Goal: Task Accomplishment & Management: Complete application form

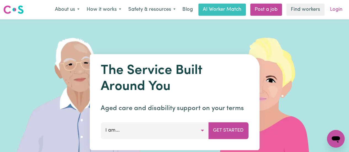
click at [288, 7] on link "Login" at bounding box center [336, 10] width 19 height 12
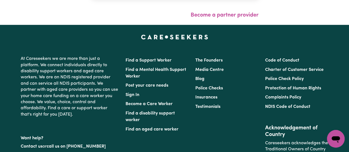
scroll to position [136, 0]
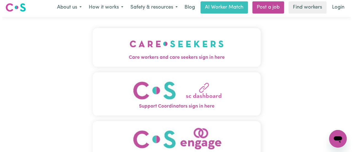
scroll to position [10, 0]
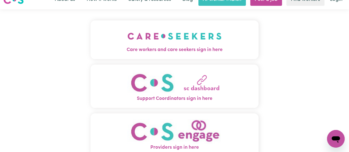
click at [171, 41] on img "Care workers and care seekers sign in here" at bounding box center [175, 36] width 94 height 20
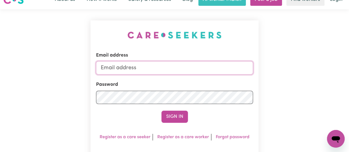
click at [179, 68] on input "Email address" at bounding box center [174, 67] width 157 height 13
type input "[EMAIL_ADDRESS][DOMAIN_NAME]"
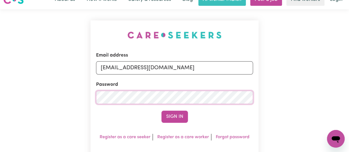
click at [162, 111] on button "Sign In" at bounding box center [175, 117] width 27 height 12
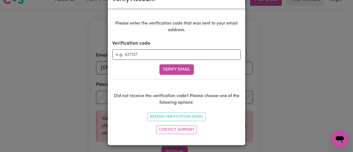
scroll to position [0, 0]
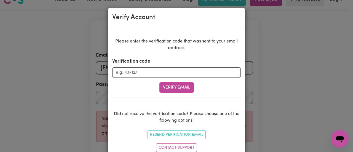
click at [61, 55] on div "Verify Account Please enter the verification code that was sent to your email a…" at bounding box center [176, 76] width 353 height 152
click at [279, 63] on div "Verify Account Please enter the verification code that was sent to your email a…" at bounding box center [176, 76] width 353 height 152
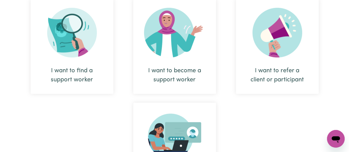
scroll to position [242, 0]
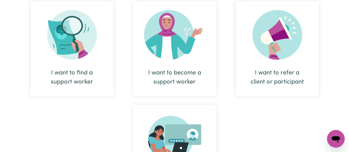
click at [175, 54] on img at bounding box center [174, 35] width 61 height 50
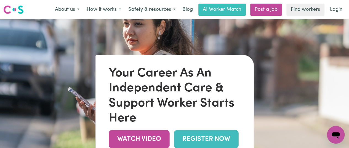
scroll to position [65, 0]
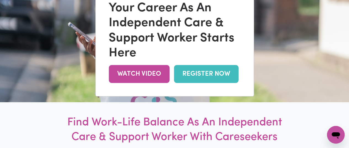
click at [185, 87] on div "Your Career As An Independent Care & Support Worker Starts Here WATCH VIDEO REG…" at bounding box center [175, 43] width 158 height 106
click at [194, 75] on link "REGISTER NOW" at bounding box center [206, 74] width 65 height 18
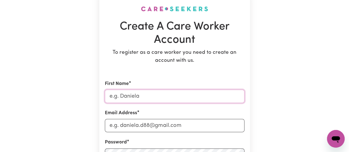
click at [167, 100] on input "First Name" at bounding box center [175, 96] width 140 height 13
type input "Hoi Hei"
click at [152, 122] on input "Email Address" at bounding box center [175, 125] width 140 height 13
type input "[EMAIL_ADDRESS][DOMAIN_NAME]"
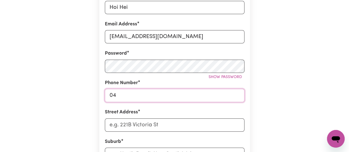
type input "0493557945"
click at [140, 120] on input "Street Address" at bounding box center [175, 124] width 140 height 13
type input "2/21 ian grove"
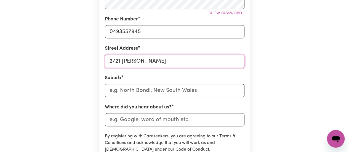
scroll to position [196, 0]
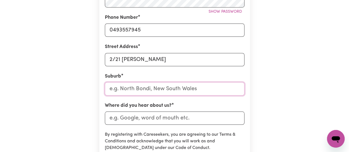
click at [146, 91] on input "text" at bounding box center [175, 88] width 140 height 13
type input "burwoo"
type input "burwooD, New South Wales, 2134"
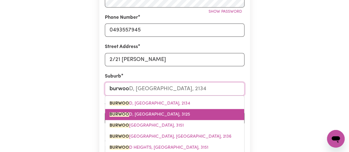
click at [135, 113] on span "BURWOO D, Victoria, 3125" at bounding box center [150, 114] width 81 height 4
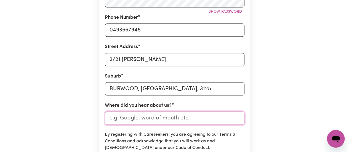
click at [136, 118] on input "Where did you hear about us?" at bounding box center [175, 118] width 140 height 13
type input "google"
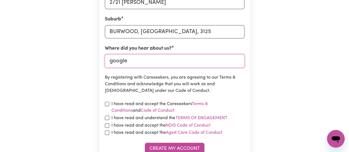
scroll to position [255, 0]
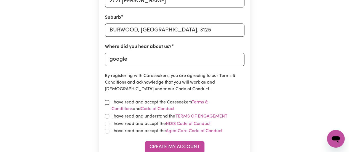
click at [108, 104] on input "checkbox" at bounding box center [107, 102] width 4 height 4
checkbox input "true"
click at [107, 121] on div "I have read and accept the NDIS Code of Conduct" at bounding box center [175, 124] width 140 height 7
click at [107, 127] on div "I have read and accept the NDIS Code of Conduct" at bounding box center [175, 124] width 140 height 7
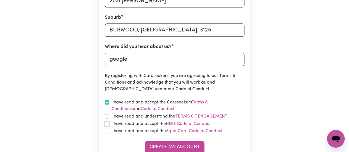
click at [107, 122] on input "checkbox" at bounding box center [107, 124] width 4 height 4
checkbox input "true"
click at [107, 131] on input "checkbox" at bounding box center [107, 131] width 4 height 4
checkbox input "true"
click at [107, 117] on input "checkbox" at bounding box center [107, 116] width 4 height 4
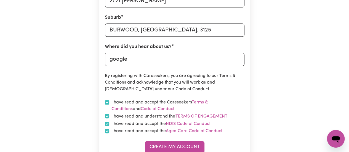
checkbox input "true"
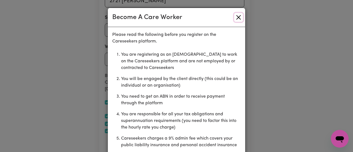
click at [238, 15] on button "Close" at bounding box center [238, 17] width 9 height 9
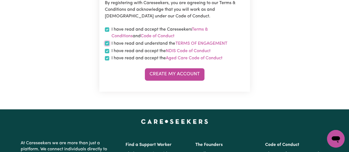
scroll to position [330, 0]
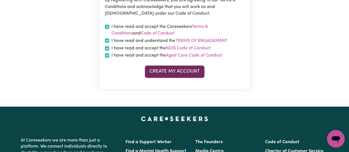
click at [180, 73] on button "Create My Account" at bounding box center [175, 71] width 60 height 12
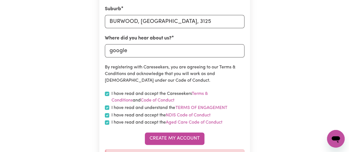
scroll to position [289, 0]
